Goal: Information Seeking & Learning: Learn about a topic

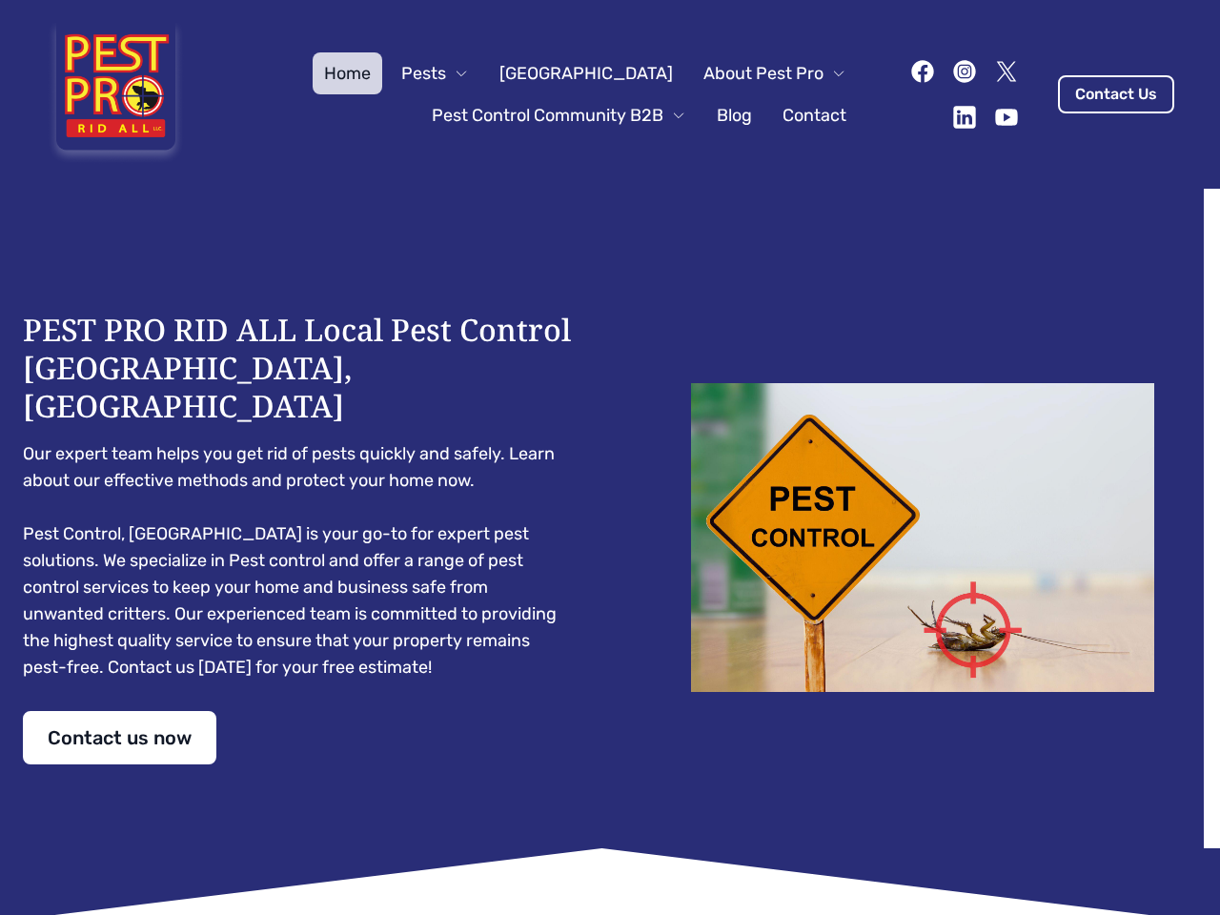
click at [610, 457] on div "PEST PRO RID ALL Local Pest Control [GEOGRAPHIC_DATA], [GEOGRAPHIC_DATA] Our ex…" at bounding box center [610, 538] width 1174 height 454
click at [446, 73] on span "Pests" at bounding box center [423, 73] width 45 height 27
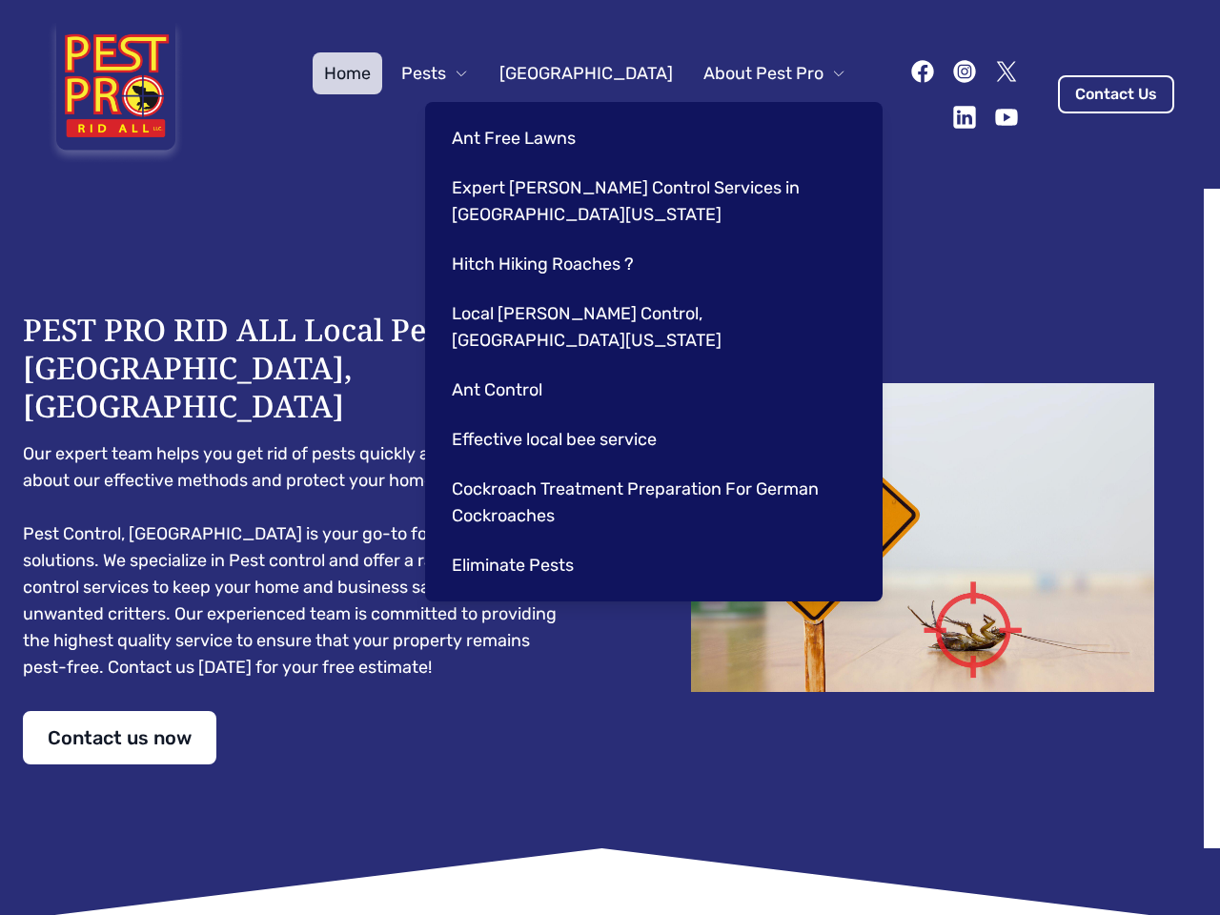
click at [755, 73] on span "About Pest Pro" at bounding box center [763, 73] width 120 height 27
click at [539, 115] on div "Ant Free Lawns Expert [PERSON_NAME] Control Services in [GEOGRAPHIC_DATA] [US_S…" at bounding box center [653, 351] width 457 height 499
